Goal: Navigation & Orientation: Find specific page/section

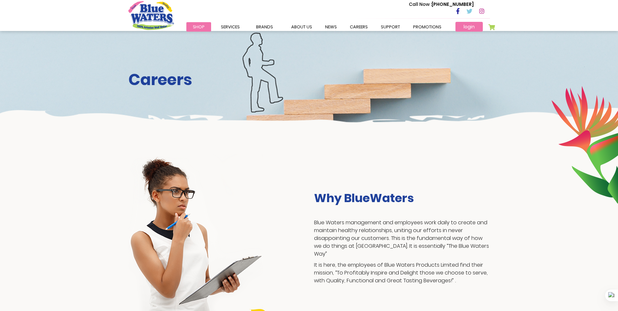
drag, startPoint x: 0, startPoint y: 0, endPoint x: 470, endPoint y: 25, distance: 471.1
click at [470, 25] on link "login" at bounding box center [468, 27] width 27 height 10
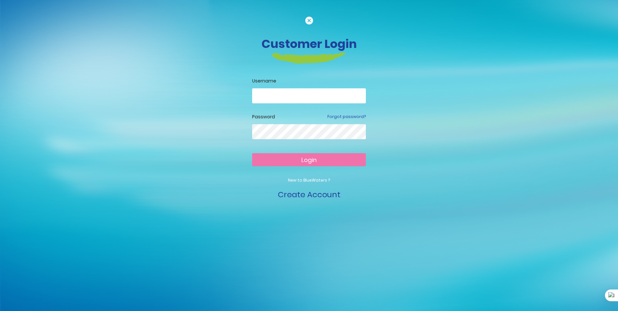
click at [291, 94] on input "email" at bounding box center [309, 95] width 114 height 15
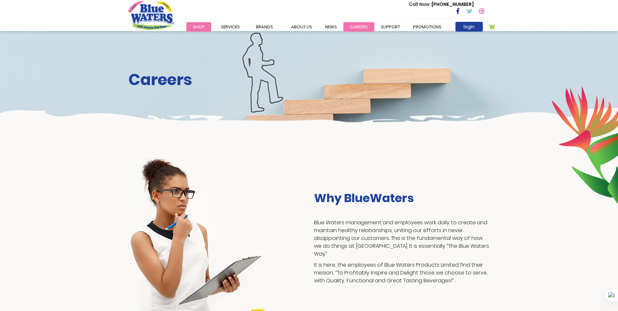
click at [358, 26] on link "careers" at bounding box center [358, 26] width 31 height 9
click at [366, 24] on link "careers" at bounding box center [358, 26] width 31 height 9
click at [362, 25] on link "careers" at bounding box center [358, 26] width 31 height 9
click at [361, 28] on link "careers" at bounding box center [358, 26] width 31 height 9
click at [364, 28] on link "careers" at bounding box center [358, 26] width 31 height 9
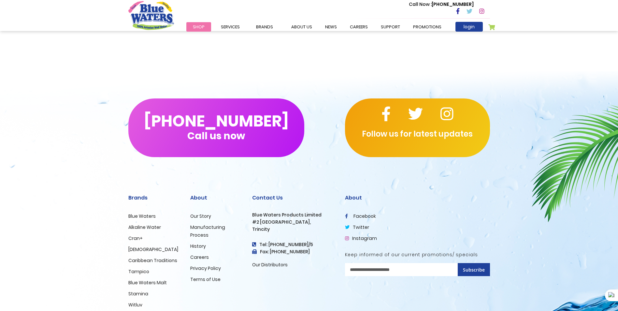
scroll to position [591, 0]
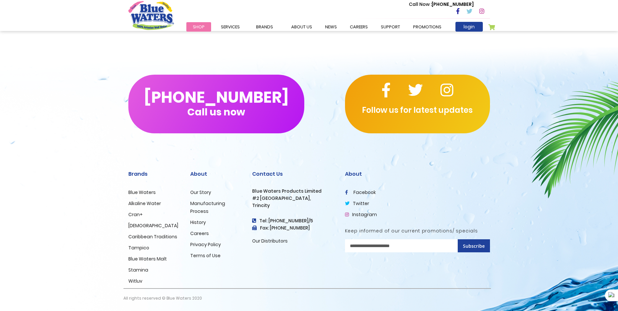
click at [202, 230] on link "Careers" at bounding box center [199, 233] width 19 height 7
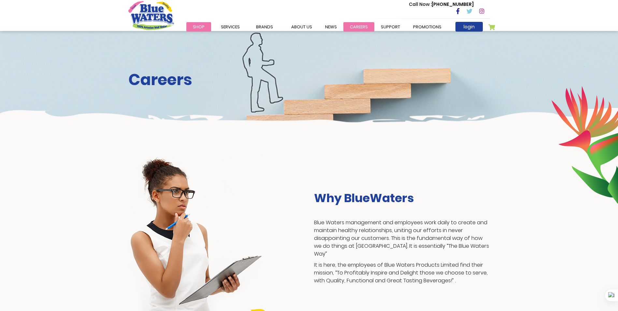
click at [354, 25] on link "careers" at bounding box center [358, 26] width 31 height 9
